Goal: Information Seeking & Learning: Compare options

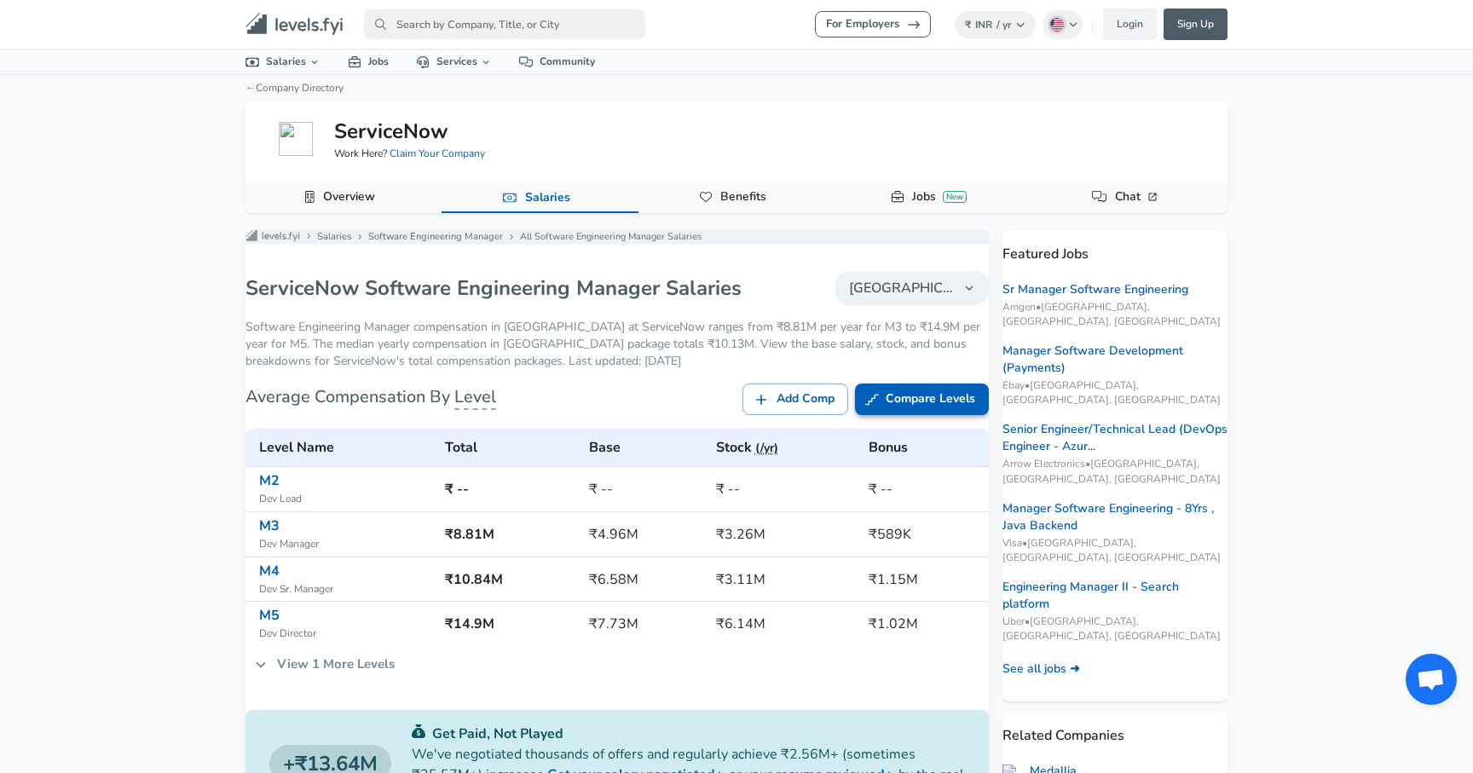
click at [881, 415] on link "Compare Levels" at bounding box center [922, 400] width 134 height 32
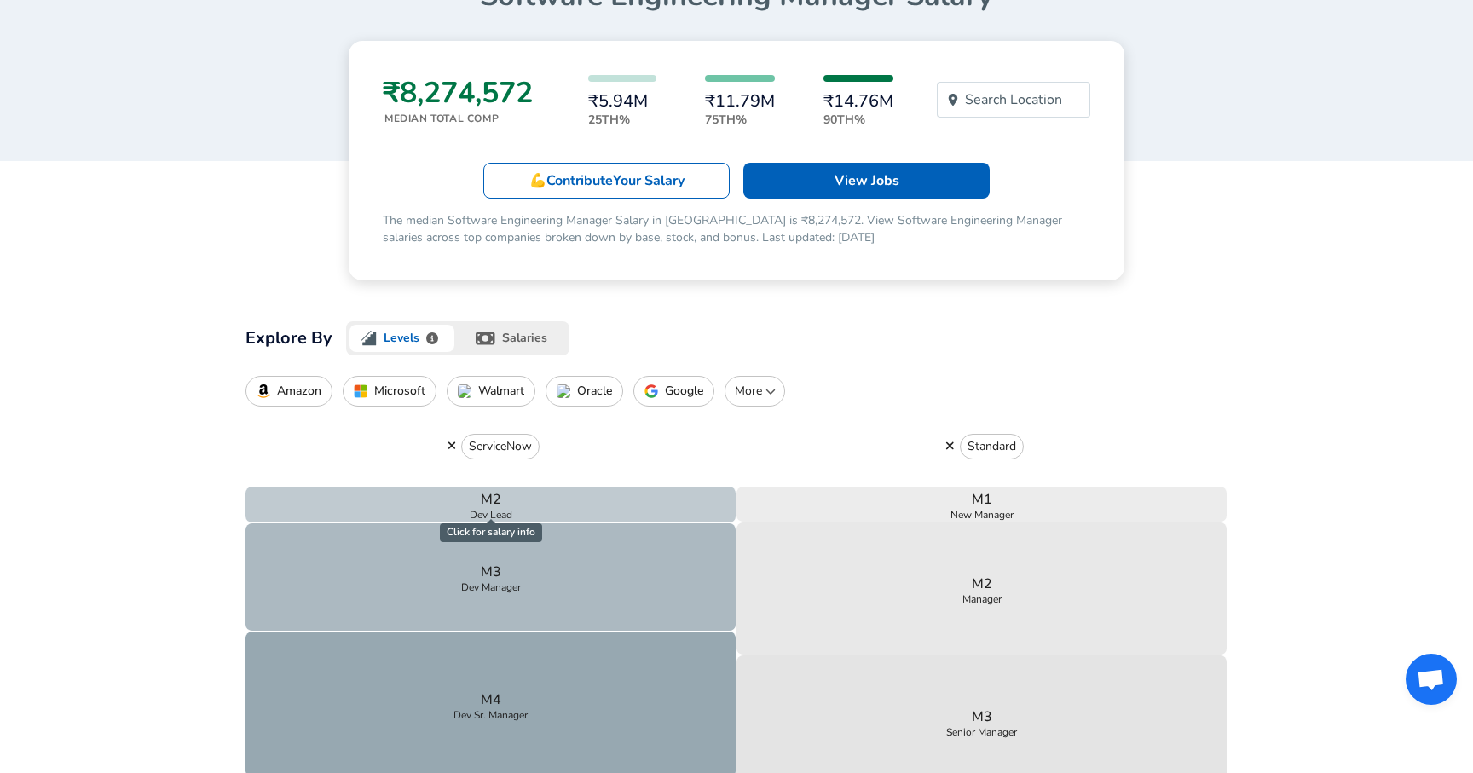
scroll to position [208, 0]
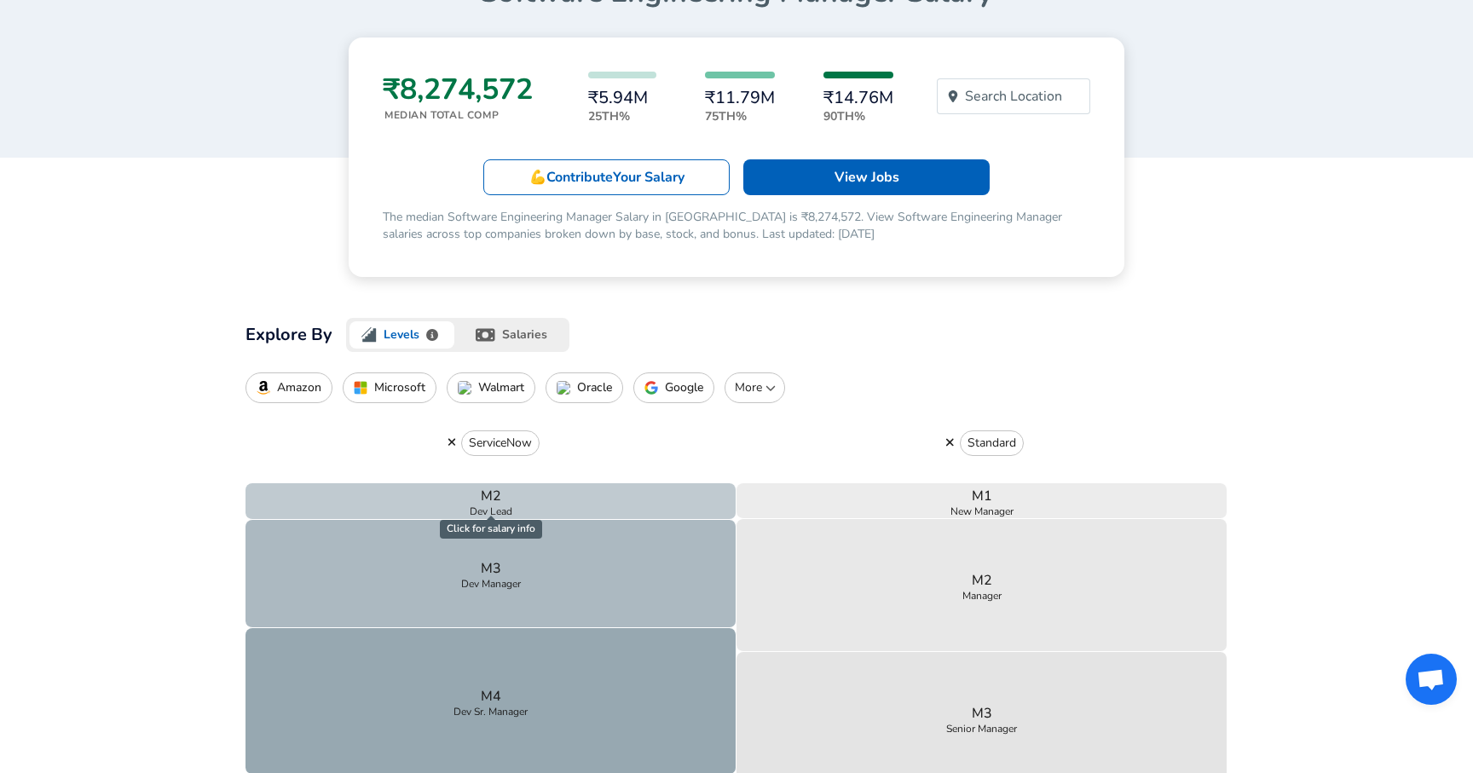
click at [390, 385] on p "Microsoft" at bounding box center [399, 388] width 51 height 14
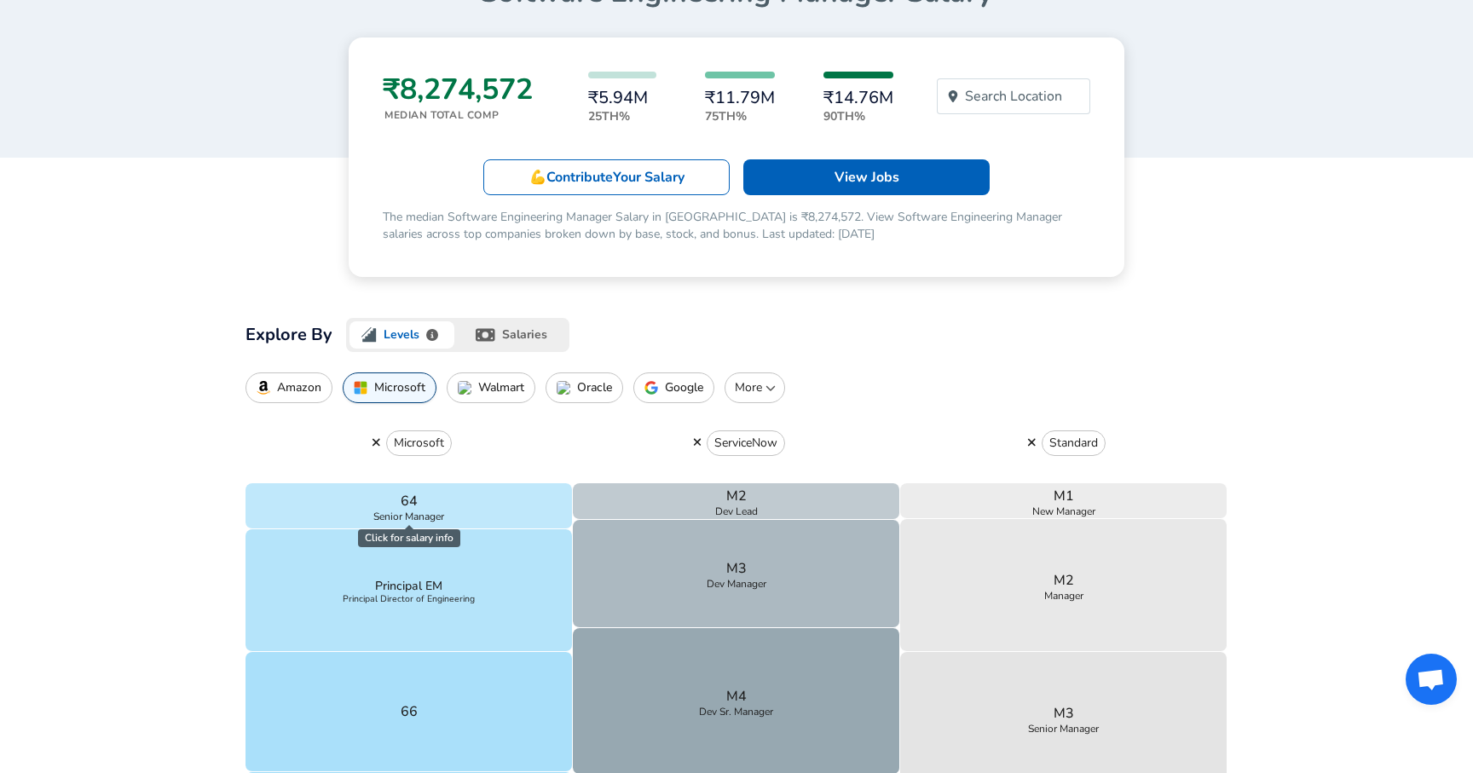
click at [1031, 443] on icon "button" at bounding box center [1032, 443] width 8 height 8
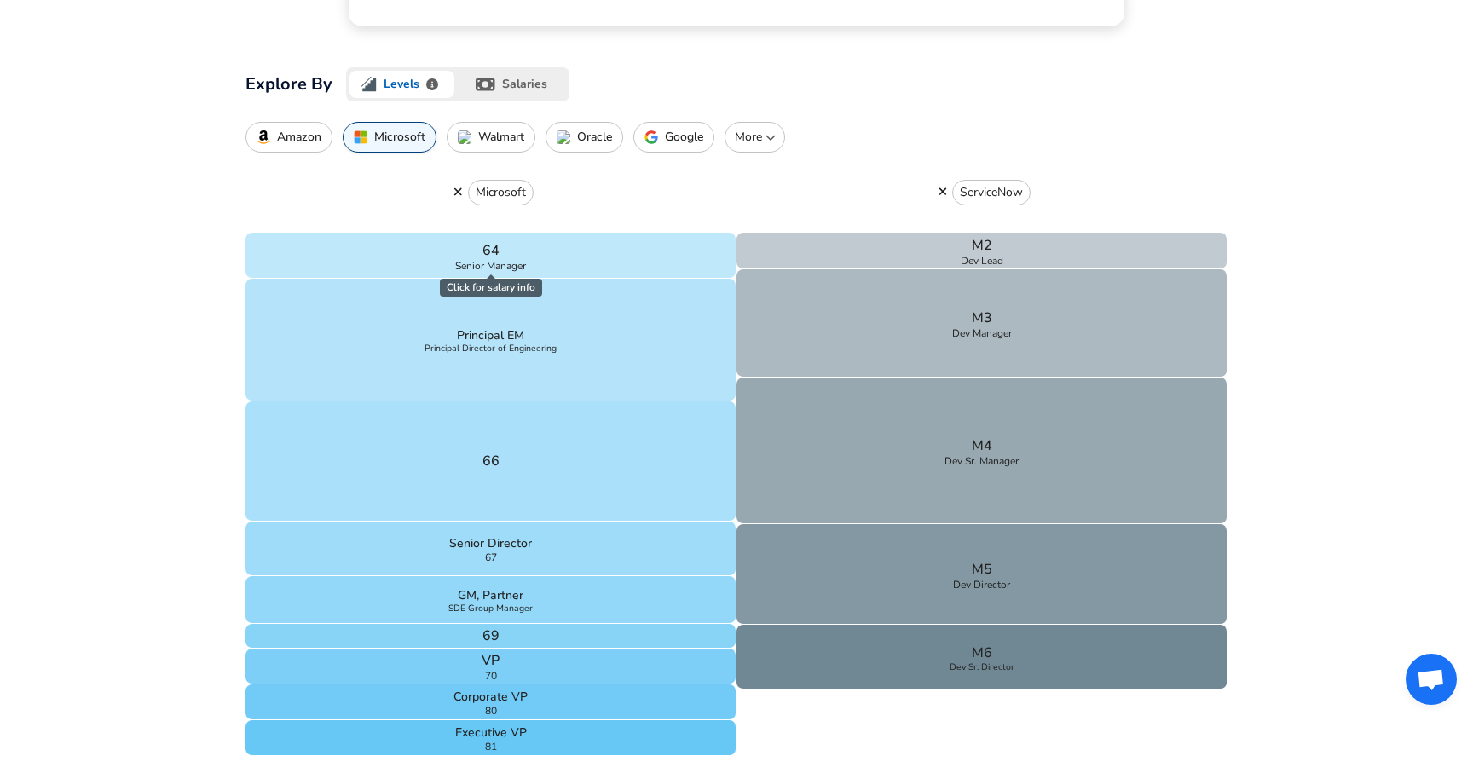
scroll to position [460, 0]
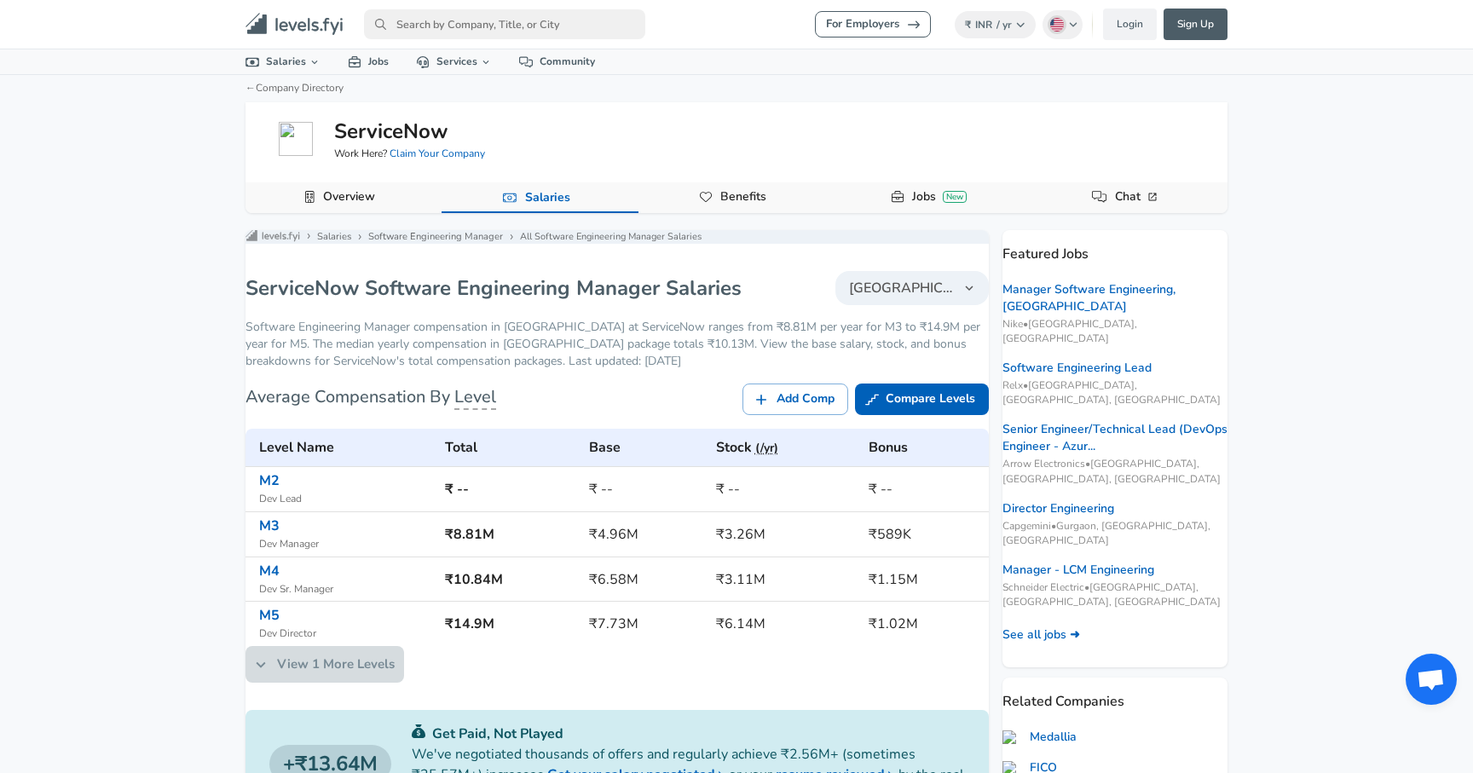
click at [368, 680] on link "View 1 More Levels" at bounding box center [325, 664] width 159 height 36
